Goal: Navigation & Orientation: Find specific page/section

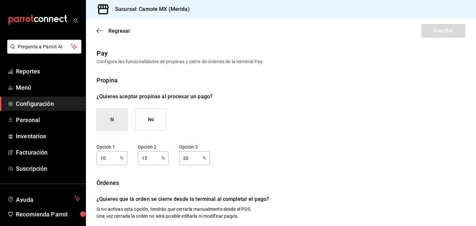
scroll to position [111, 0]
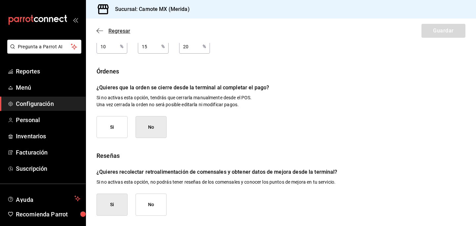
click at [101, 29] on icon "button" at bounding box center [100, 31] width 7 height 6
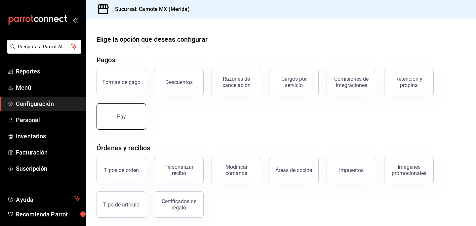
click at [120, 117] on div "Pay" at bounding box center [121, 116] width 9 height 6
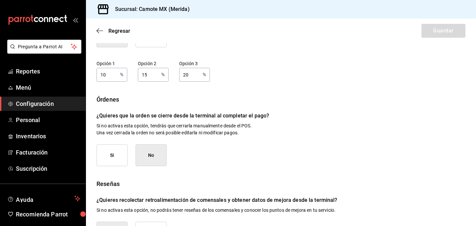
scroll to position [111, 0]
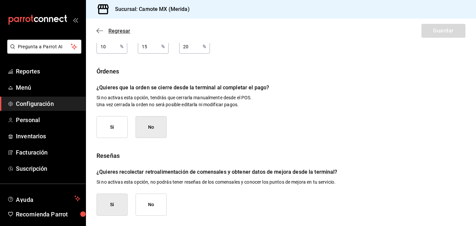
click at [99, 32] on icon "button" at bounding box center [100, 31] width 7 height 6
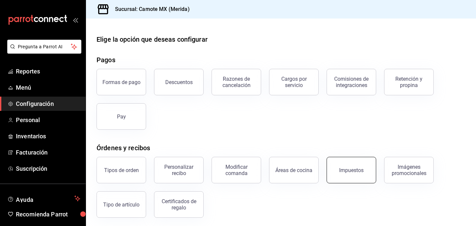
click at [340, 173] on button "Impuestos" at bounding box center [352, 170] width 50 height 26
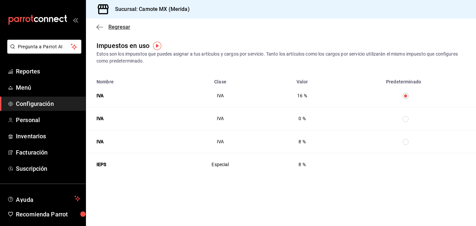
click at [98, 26] on icon "button" at bounding box center [100, 27] width 7 height 6
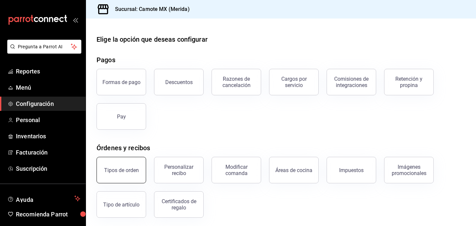
click at [130, 170] on div "Tipos de orden" at bounding box center [121, 170] width 35 height 6
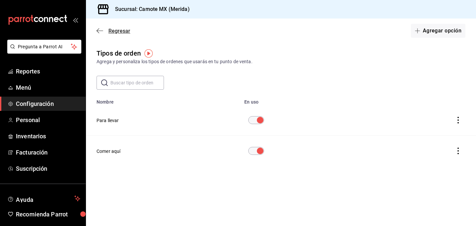
click at [98, 31] on icon "button" at bounding box center [100, 31] width 7 height 6
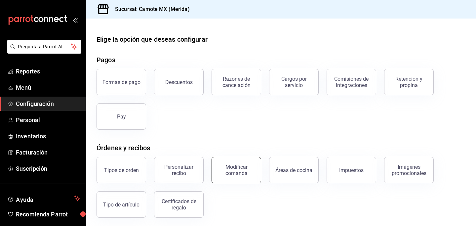
click at [254, 178] on button "Modificar comanda" at bounding box center [237, 170] width 50 height 26
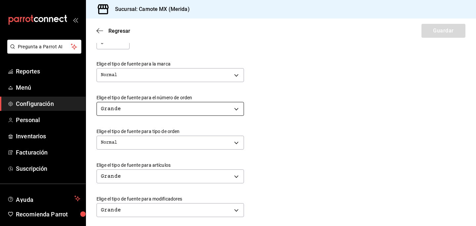
scroll to position [151, 0]
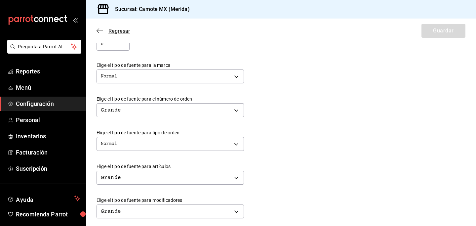
click at [101, 29] on icon "button" at bounding box center [100, 31] width 7 height 6
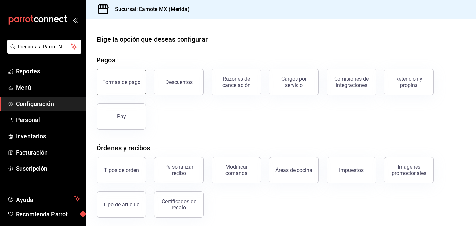
click at [125, 84] on div "Formas de pago" at bounding box center [121, 82] width 38 height 6
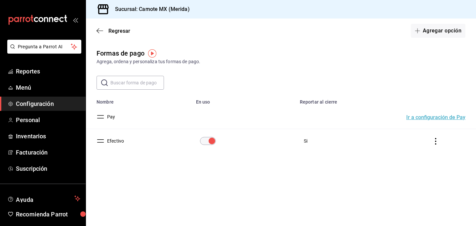
click at [432, 116] on button "Ir a configuración de Pay" at bounding box center [435, 117] width 59 height 5
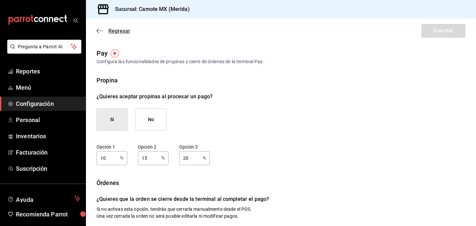
click at [99, 31] on icon "button" at bounding box center [100, 31] width 7 height 6
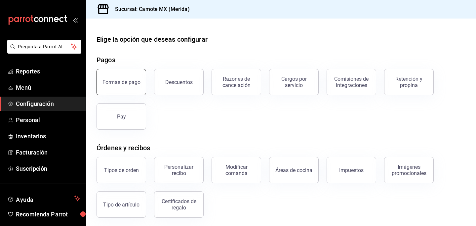
click at [119, 75] on button "Formas de pago" at bounding box center [122, 82] width 50 height 26
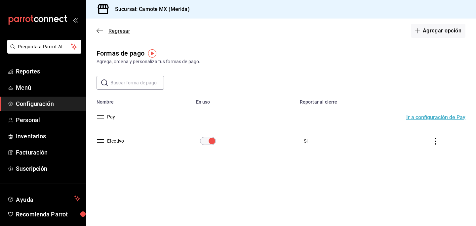
click at [102, 29] on icon "button" at bounding box center [100, 31] width 7 height 6
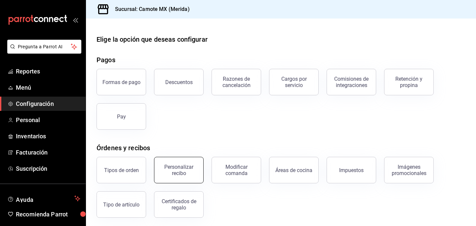
click at [172, 174] on div "Personalizar recibo" at bounding box center [178, 170] width 41 height 13
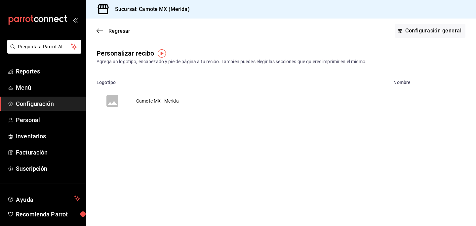
click at [111, 99] on icon "voidReasonsTable" at bounding box center [112, 101] width 12 height 12
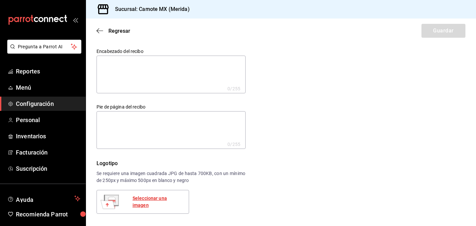
click at [148, 202] on div "Seleccionar una imagen" at bounding box center [158, 202] width 51 height 14
click at [98, 31] on icon "button" at bounding box center [98, 30] width 3 height 5
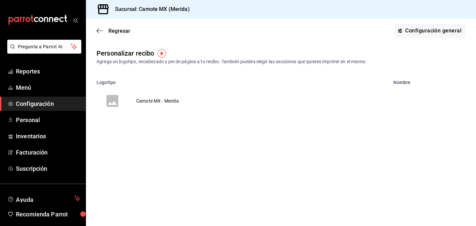
click at [98, 31] on icon "button" at bounding box center [98, 30] width 3 height 5
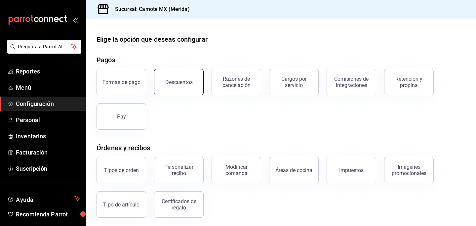
click at [184, 89] on button "Descuentos" at bounding box center [179, 82] width 50 height 26
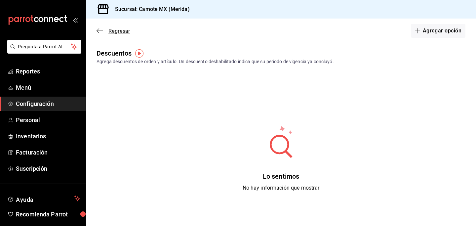
click at [99, 30] on icon "button" at bounding box center [100, 31] width 7 height 6
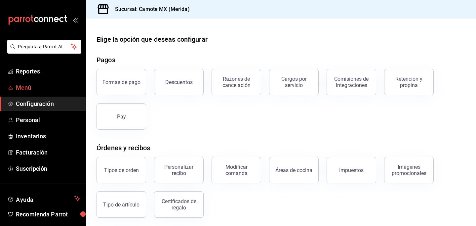
click at [31, 85] on span "Menú" at bounding box center [48, 87] width 64 height 9
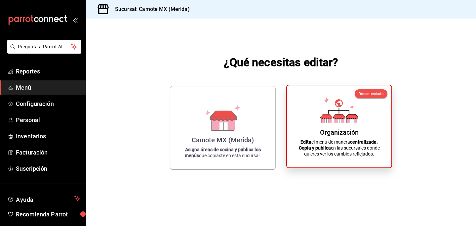
click at [332, 127] on div "Organización Edita el menú de manera centralizada. Copia y publica en las sucur…" at bounding box center [339, 126] width 89 height 71
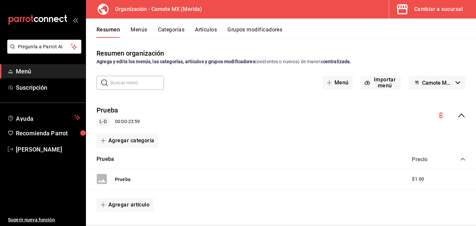
click at [458, 83] on icon "button" at bounding box center [458, 82] width 5 height 3
click at [458, 83] on div at bounding box center [238, 113] width 476 height 226
click at [166, 30] on button "Categorías" at bounding box center [171, 31] width 27 height 11
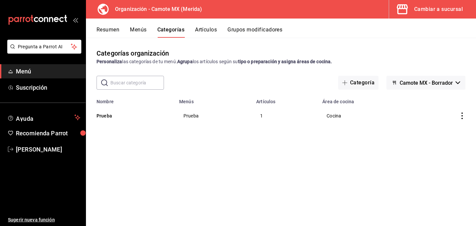
click at [136, 30] on button "Menús" at bounding box center [138, 31] width 17 height 11
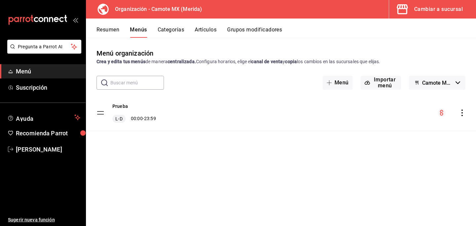
click at [111, 31] on button "Resumen" at bounding box center [108, 31] width 23 height 11
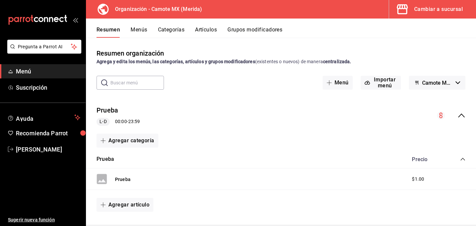
click at [427, 9] on div "Cambiar a sucursal" at bounding box center [438, 9] width 49 height 9
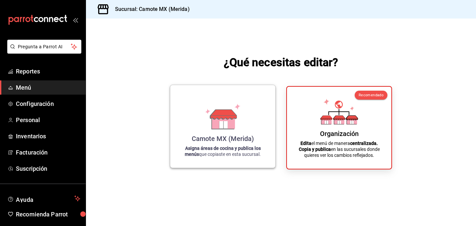
click at [230, 121] on icon at bounding box center [223, 121] width 23 height 14
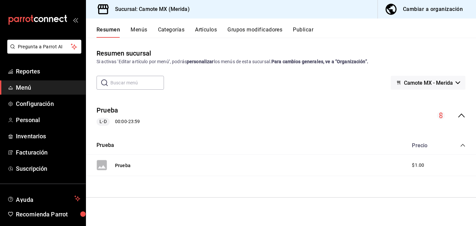
click at [141, 29] on button "Menús" at bounding box center [139, 31] width 17 height 11
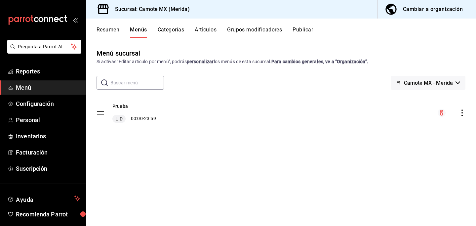
click at [169, 27] on button "Categorías" at bounding box center [171, 31] width 27 height 11
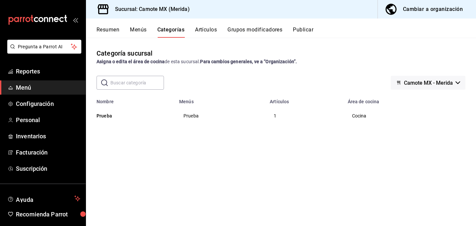
click at [204, 29] on button "Artículos" at bounding box center [206, 31] width 22 height 11
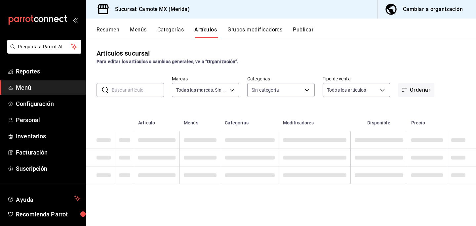
type input "fad981e1-95ce-43b7-a619-4f2636a1a041"
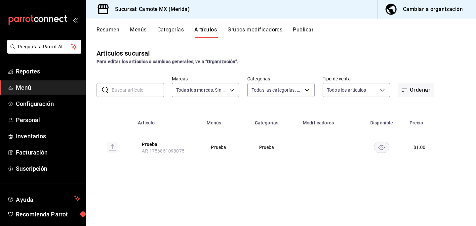
type input "736376cf-91e9-46c4-bf23-b22e248abc1e"
click at [253, 29] on button "Grupos modificadores" at bounding box center [254, 31] width 55 height 11
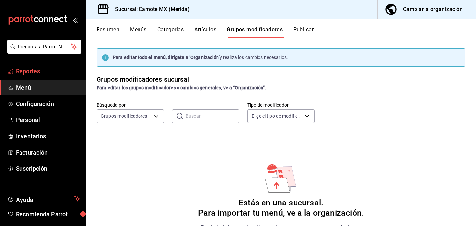
click at [21, 71] on span "Reportes" at bounding box center [48, 71] width 64 height 9
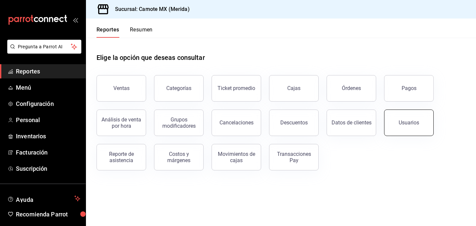
click at [395, 120] on button "Usuarios" at bounding box center [409, 122] width 50 height 26
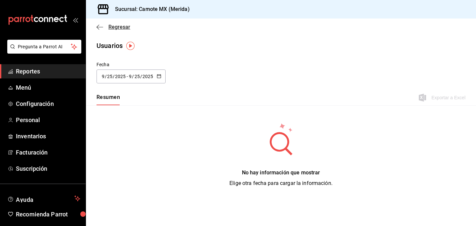
click at [98, 26] on icon "button" at bounding box center [100, 27] width 7 height 6
